Goal: Information Seeking & Learning: Learn about a topic

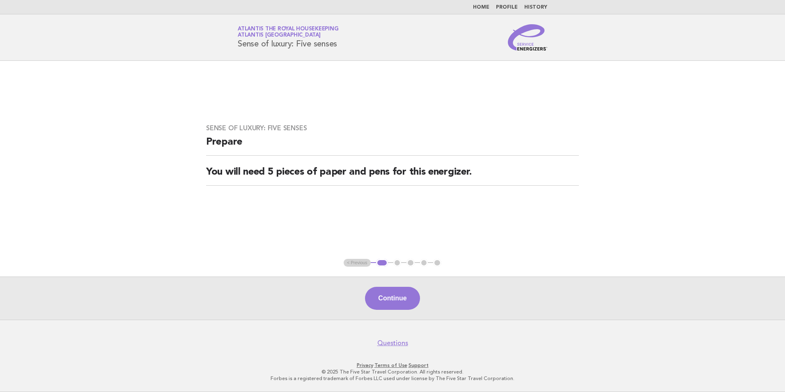
click at [486, 7] on link "Home" at bounding box center [481, 7] width 16 height 5
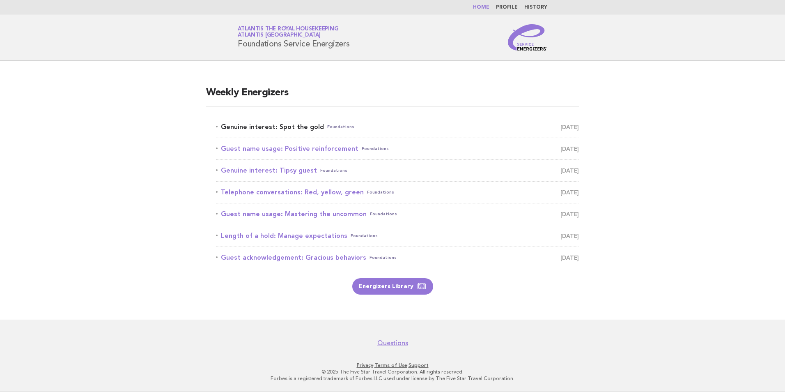
click at [290, 128] on link "Genuine interest: Spot the gold Foundations [DATE]" at bounding box center [397, 126] width 363 height 11
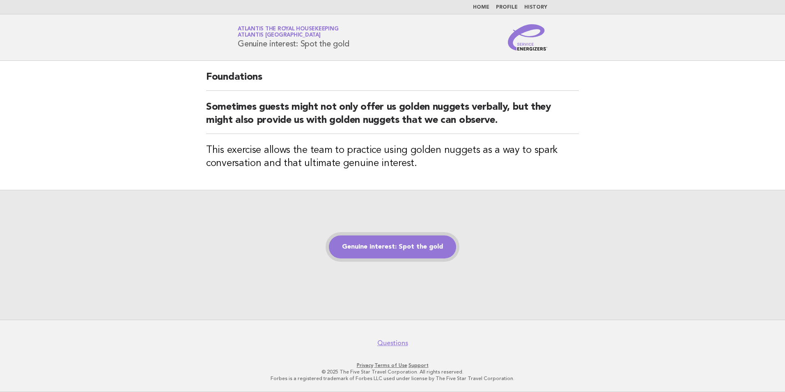
click at [416, 246] on link "Genuine interest: Spot the gold" at bounding box center [392, 246] width 127 height 23
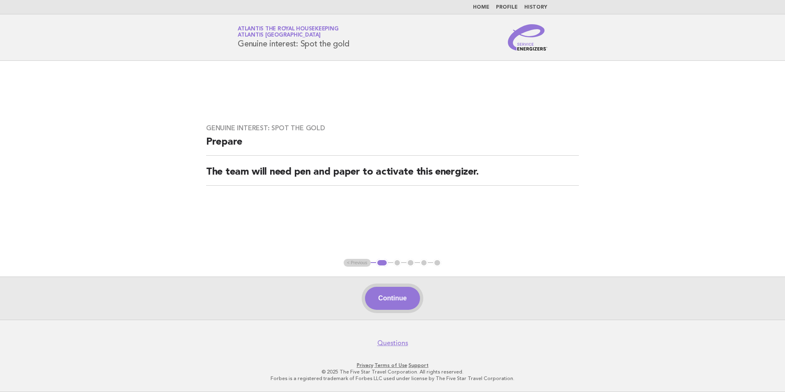
click at [398, 293] on button "Continue" at bounding box center [392, 298] width 55 height 23
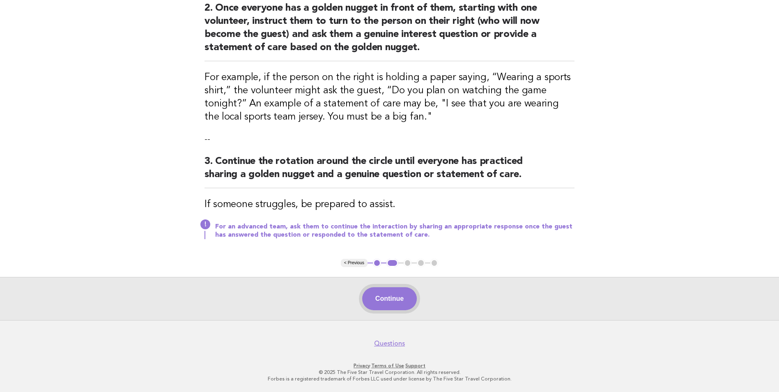
click at [395, 296] on button "Continue" at bounding box center [389, 298] width 55 height 23
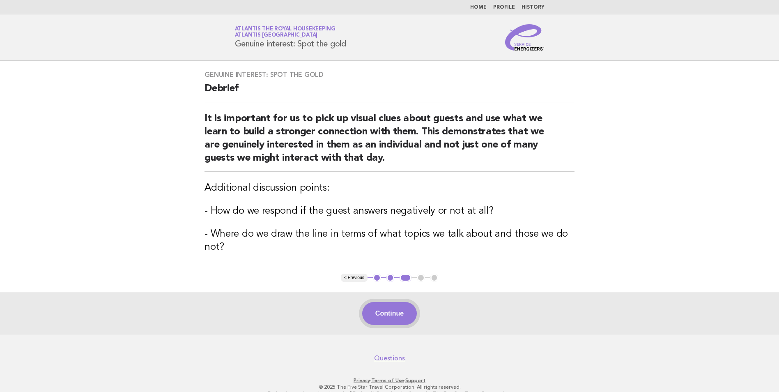
click at [386, 310] on button "Continue" at bounding box center [389, 313] width 55 height 23
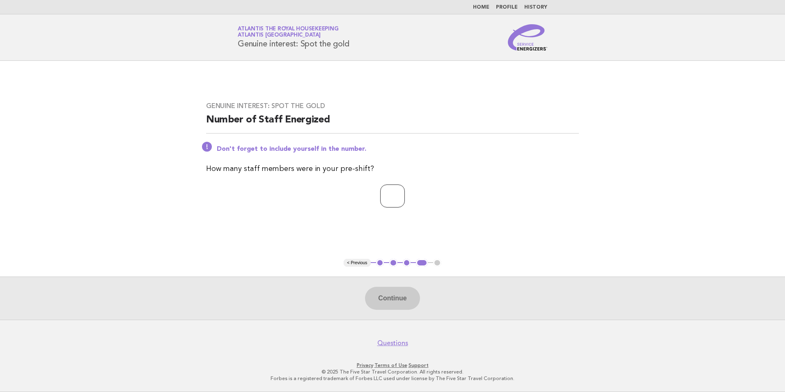
click at [394, 197] on input "number" at bounding box center [392, 195] width 25 height 23
type input "**"
click at [390, 301] on button "Continue" at bounding box center [392, 298] width 55 height 23
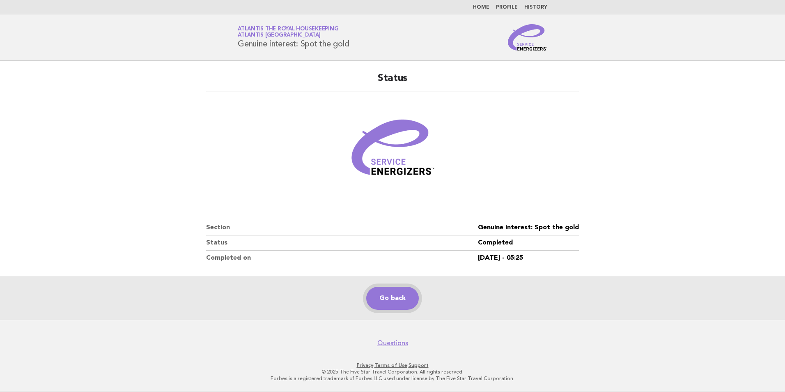
click at [384, 294] on link "Go back" at bounding box center [392, 298] width 53 height 23
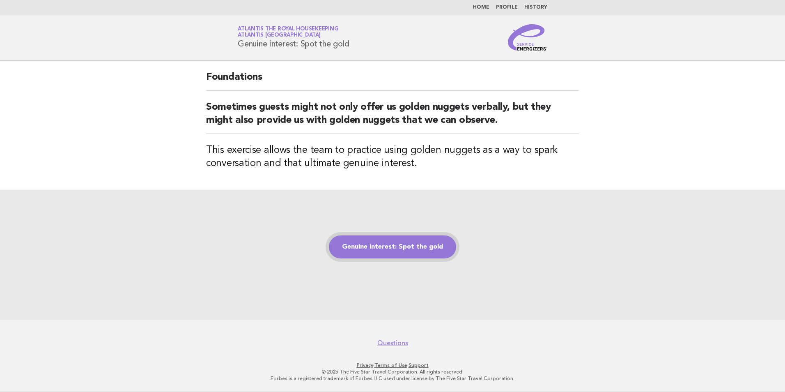
click at [395, 250] on link "Genuine interest: Spot the gold" at bounding box center [392, 246] width 127 height 23
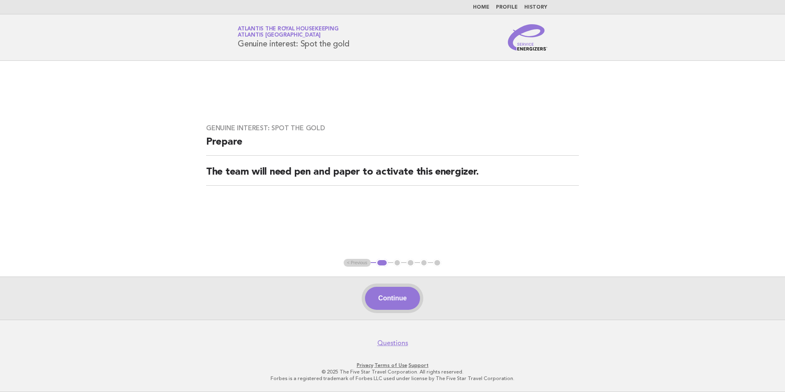
click at [398, 296] on button "Continue" at bounding box center [392, 298] width 55 height 23
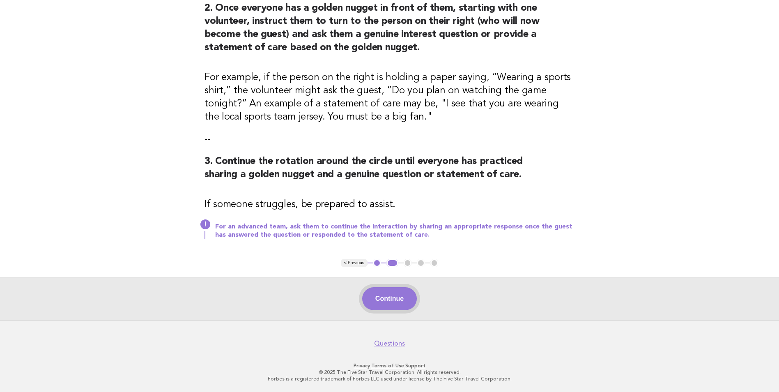
click at [394, 295] on button "Continue" at bounding box center [389, 298] width 55 height 23
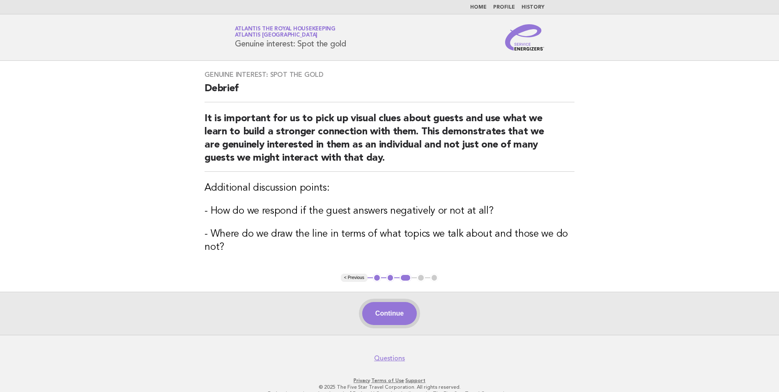
click at [386, 314] on button "Continue" at bounding box center [389, 313] width 55 height 23
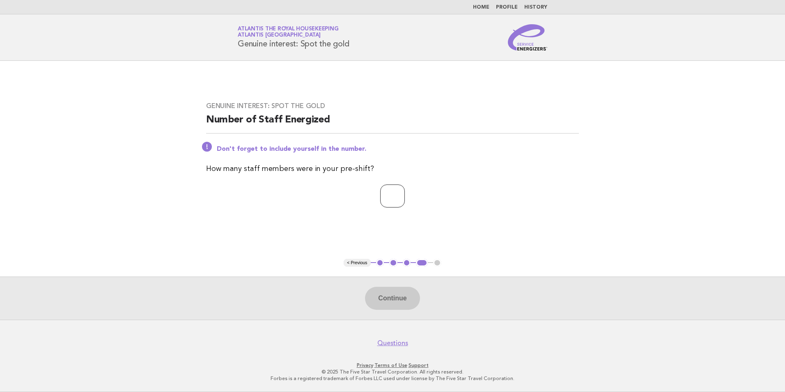
click at [400, 194] on input "number" at bounding box center [392, 195] width 25 height 23
type input "**"
click at [386, 303] on button "Continue" at bounding box center [392, 298] width 55 height 23
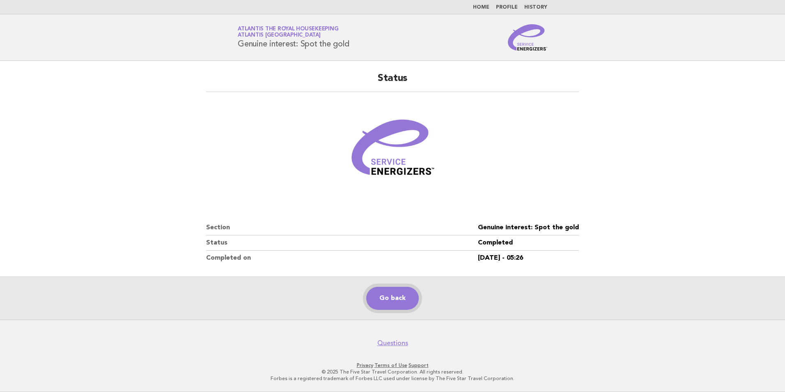
click at [393, 304] on link "Go back" at bounding box center [392, 298] width 53 height 23
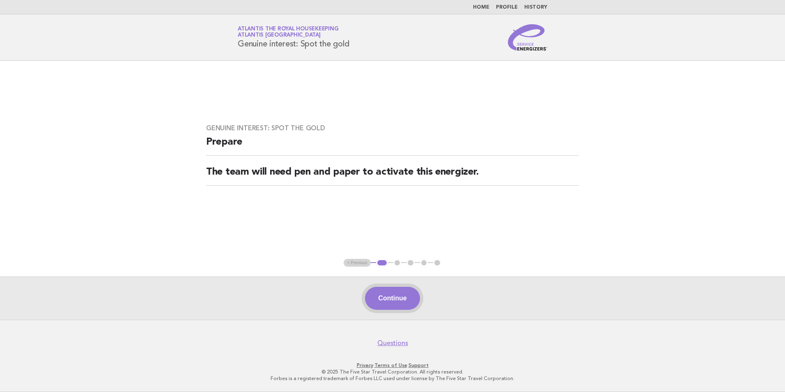
click at [394, 297] on button "Continue" at bounding box center [392, 298] width 55 height 23
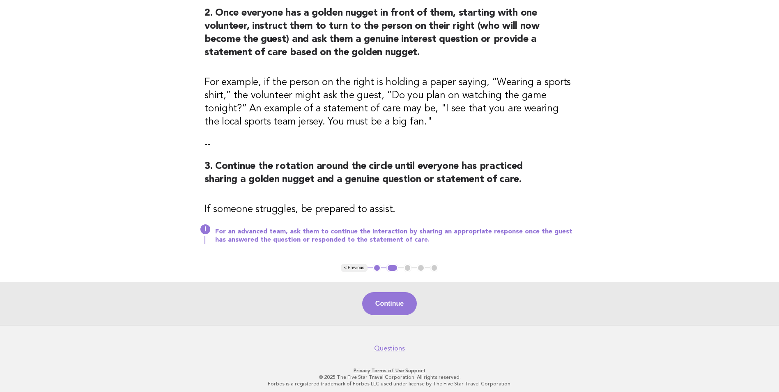
scroll to position [237, 0]
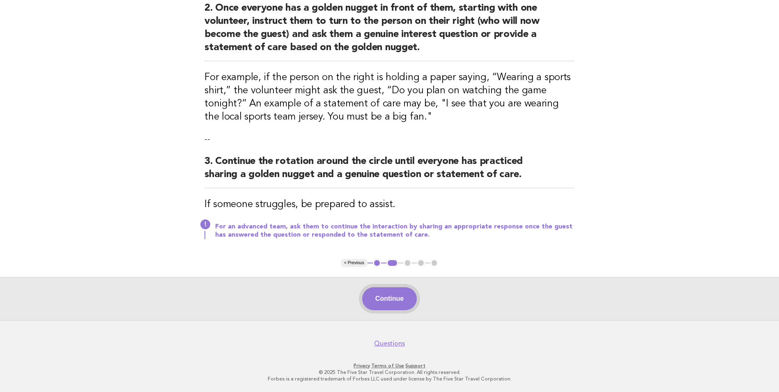
click at [389, 293] on button "Continue" at bounding box center [389, 298] width 55 height 23
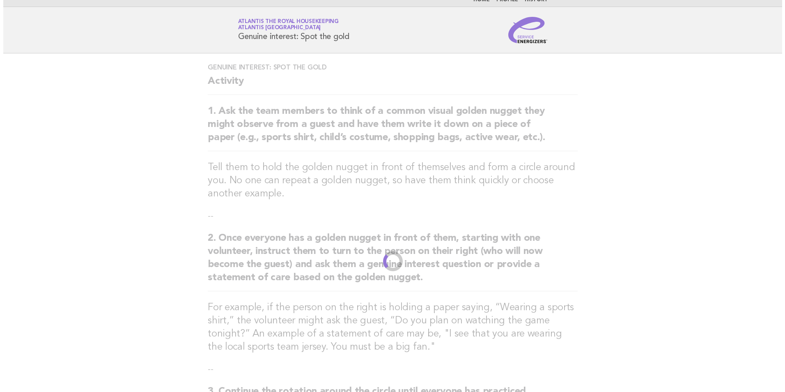
scroll to position [0, 0]
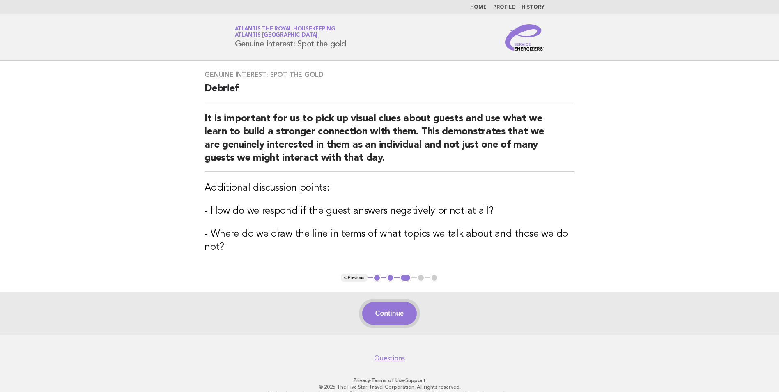
click at [403, 315] on button "Continue" at bounding box center [389, 313] width 55 height 23
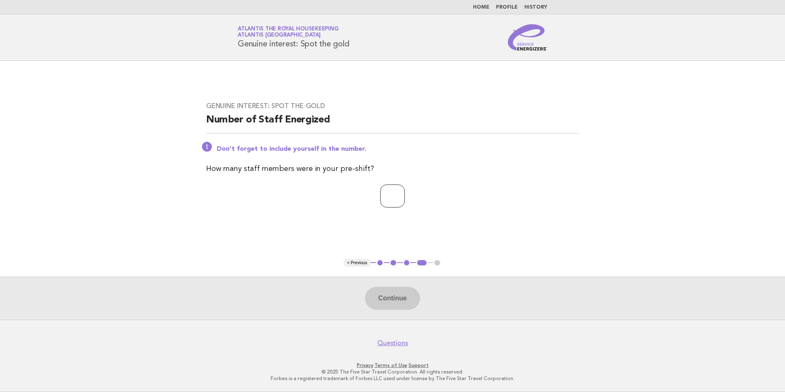
click at [380, 192] on input "number" at bounding box center [392, 195] width 25 height 23
type input "**"
click at [410, 297] on button "Continue" at bounding box center [392, 298] width 55 height 23
